Goal: Check status

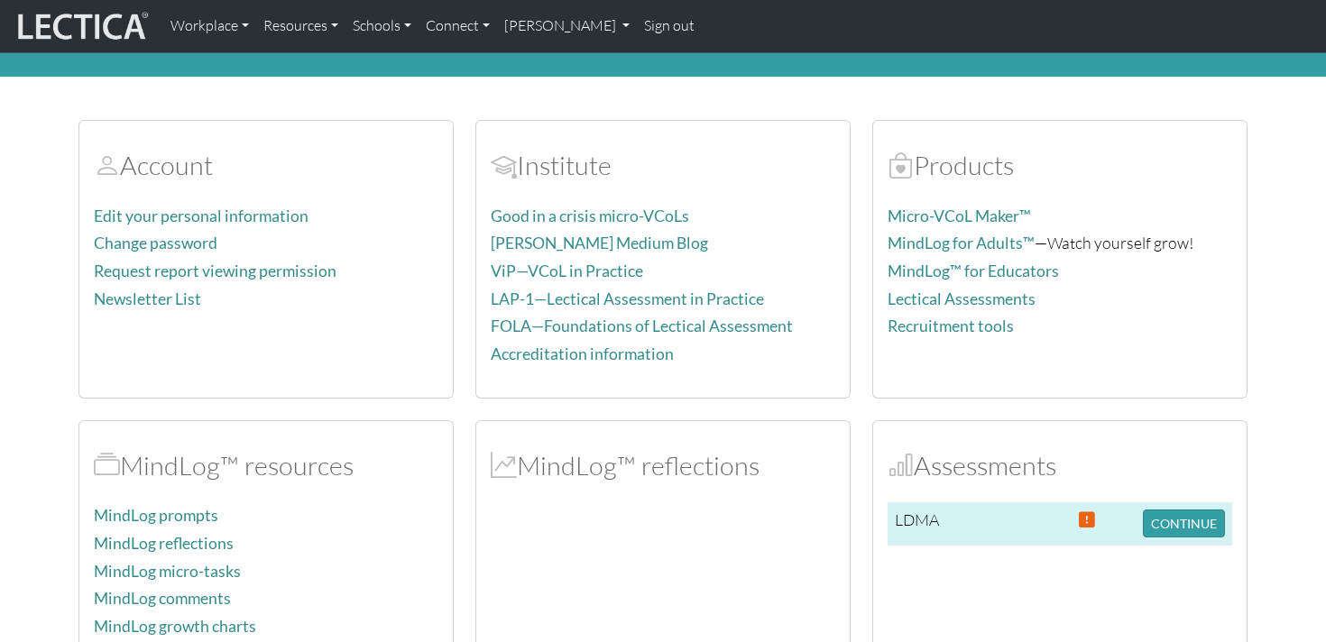
scroll to position [78, 0]
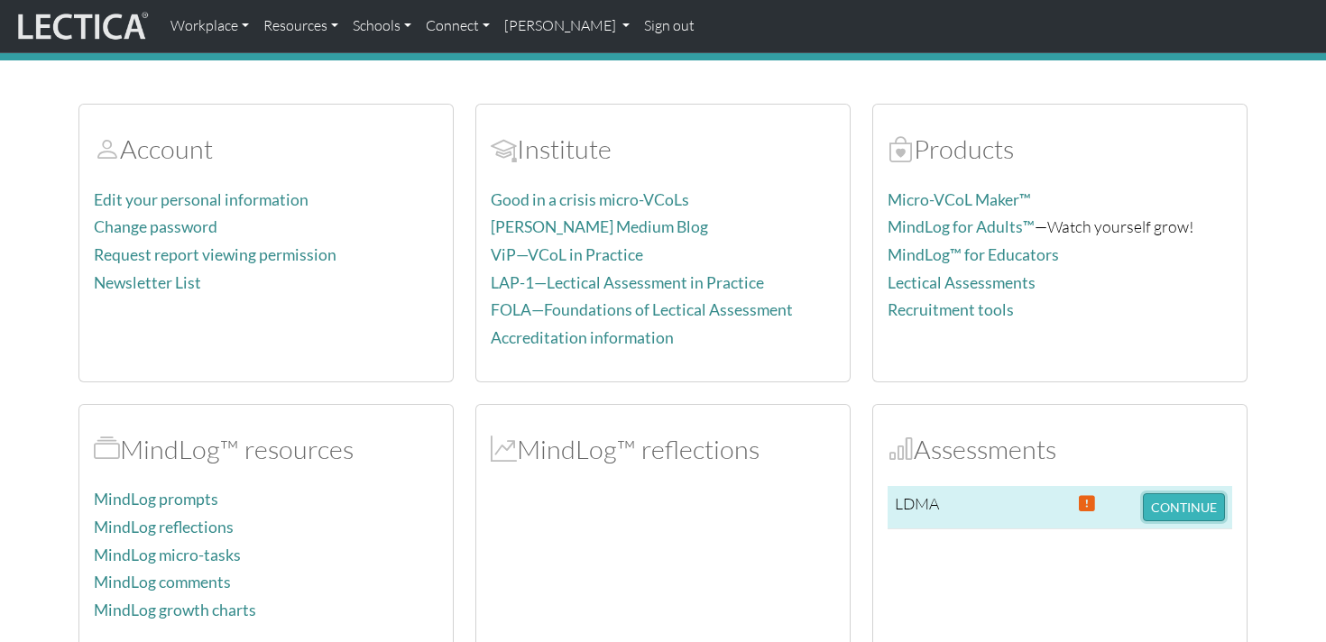
click at [1159, 504] on button "CONTINUE" at bounding box center [1184, 508] width 82 height 28
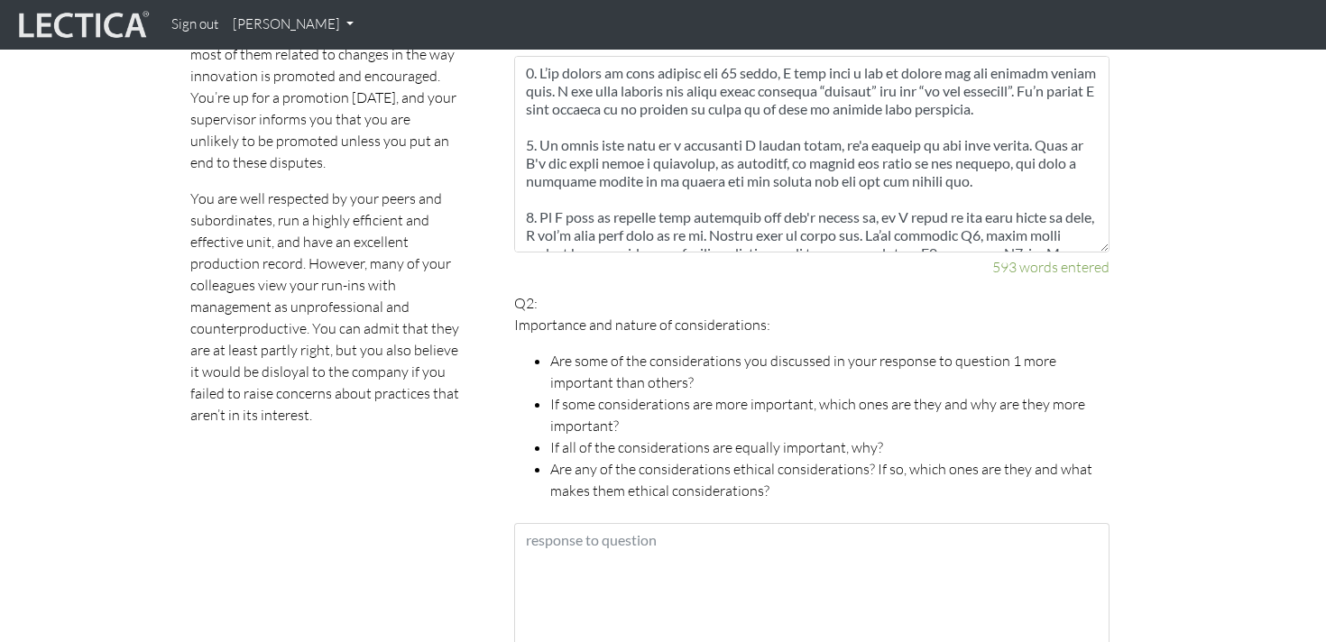
scroll to position [965, 0]
